Goal: Task Accomplishment & Management: Manage account settings

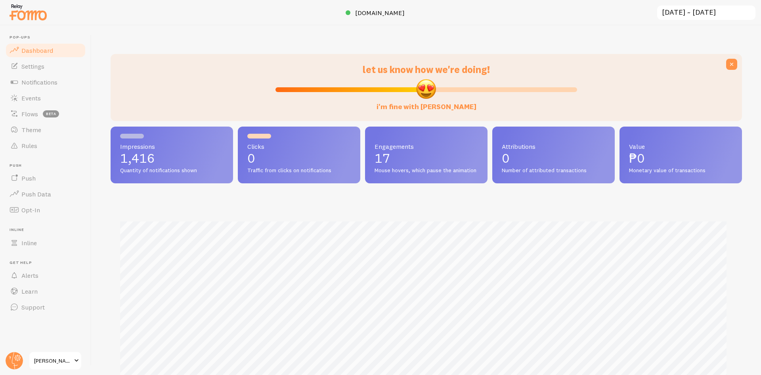
scroll to position [208, 626]
click at [44, 82] on span "Notifications" at bounding box center [39, 82] width 36 height 8
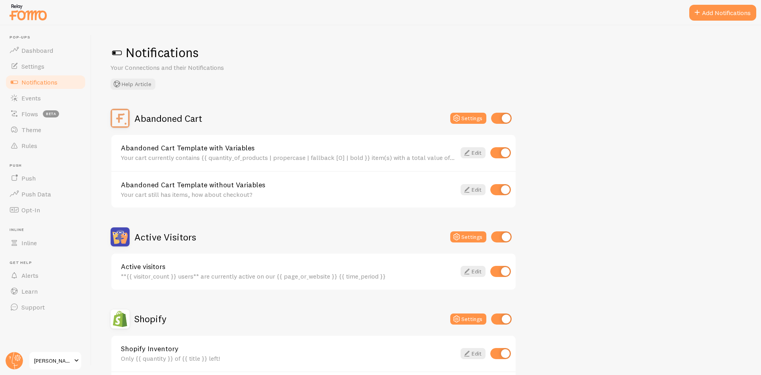
click at [509, 232] on input "checkbox" at bounding box center [501, 236] width 21 height 11
checkbox input "false"
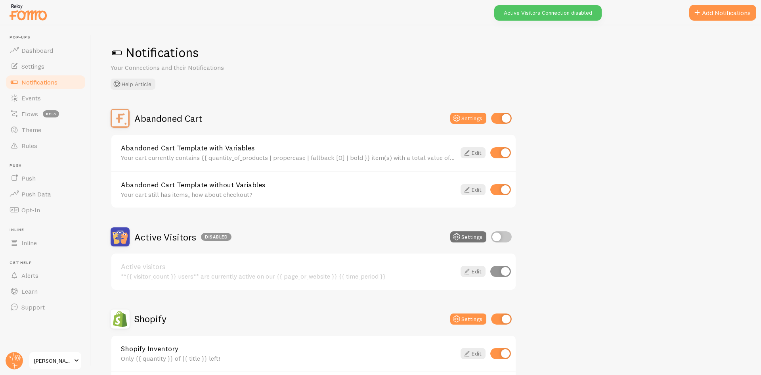
drag, startPoint x: 503, startPoint y: 118, endPoint x: 512, endPoint y: 121, distance: 9.4
click at [503, 117] on input "checkbox" at bounding box center [501, 118] width 21 height 11
checkbox input "false"
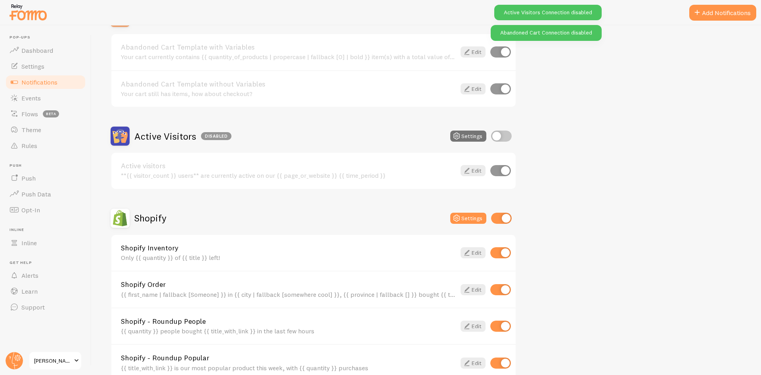
scroll to position [132, 0]
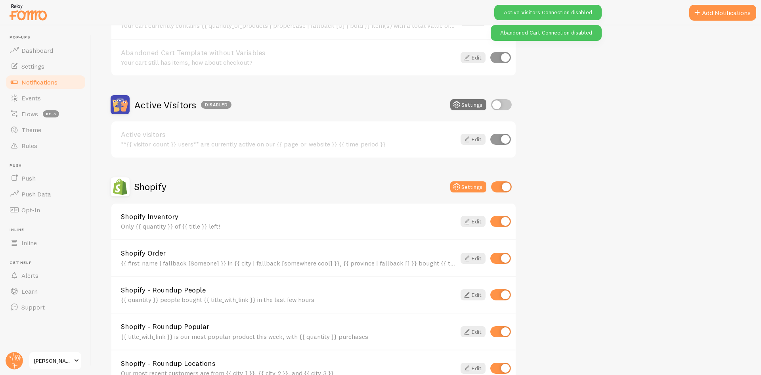
click at [503, 183] on input "checkbox" at bounding box center [501, 186] width 21 height 11
checkbox input "false"
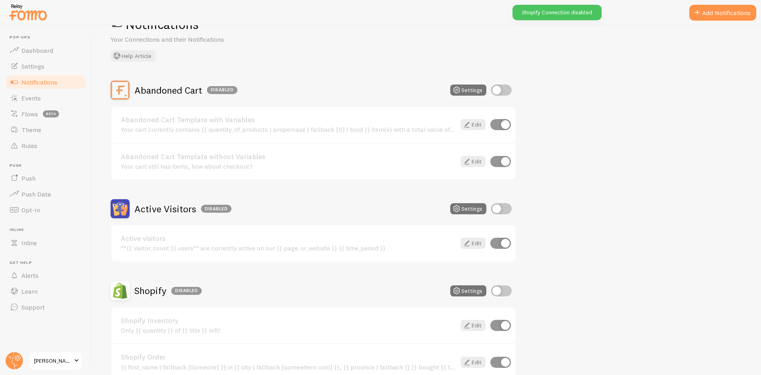
scroll to position [0, 0]
